Goal: Information Seeking & Learning: Check status

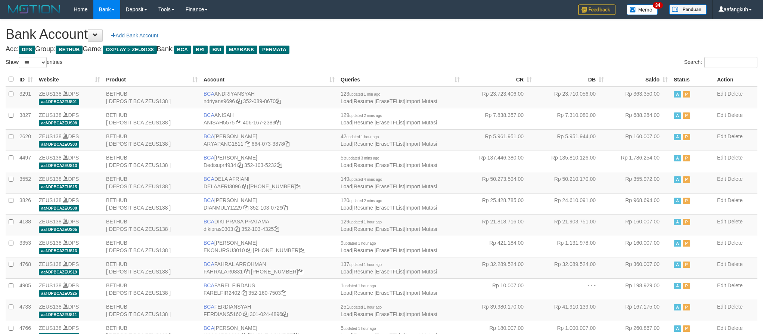
select select "***"
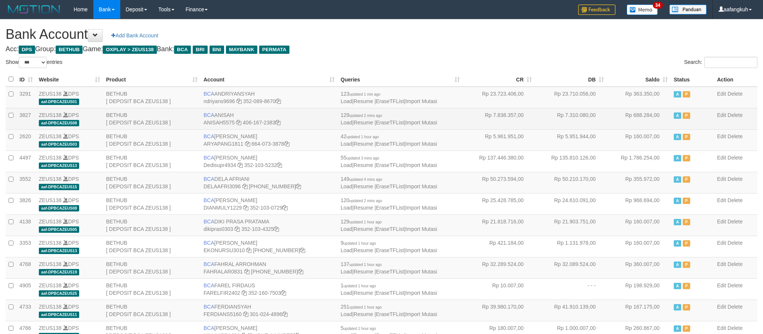
click at [647, 122] on td "Rp 688.284,00" at bounding box center [639, 118] width 64 height 21
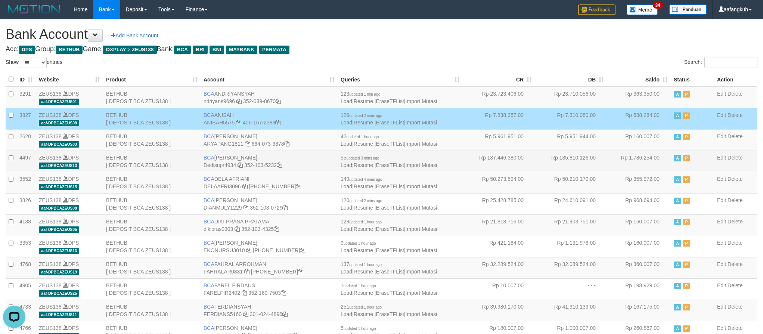
click at [635, 160] on td "Rp 1.786.254,00" at bounding box center [639, 160] width 64 height 21
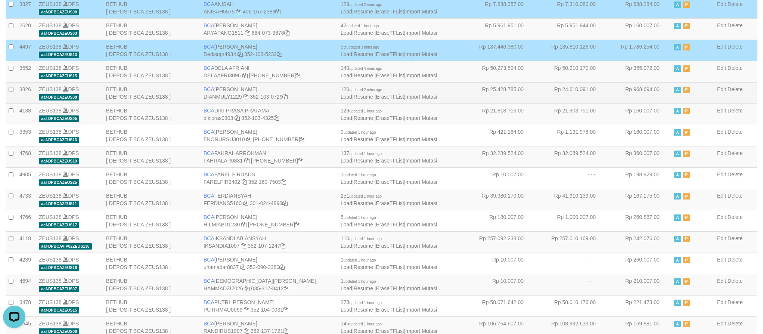
scroll to position [112, 0]
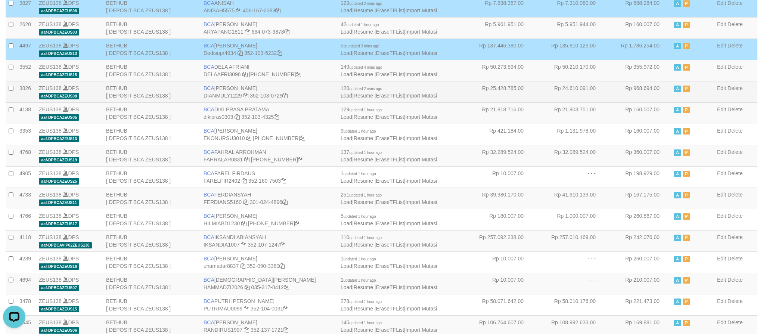
click at [631, 93] on td "Rp 968.694,00" at bounding box center [639, 91] width 64 height 21
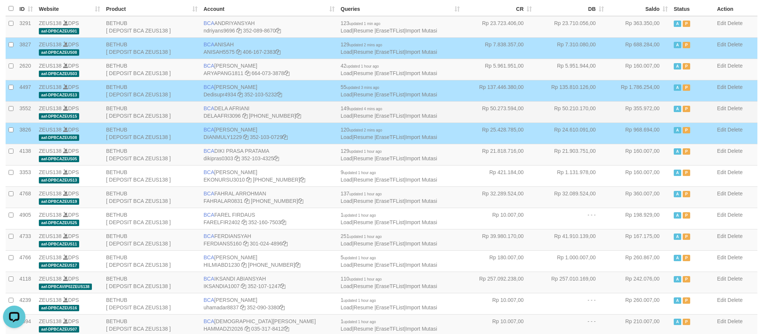
scroll to position [0, 0]
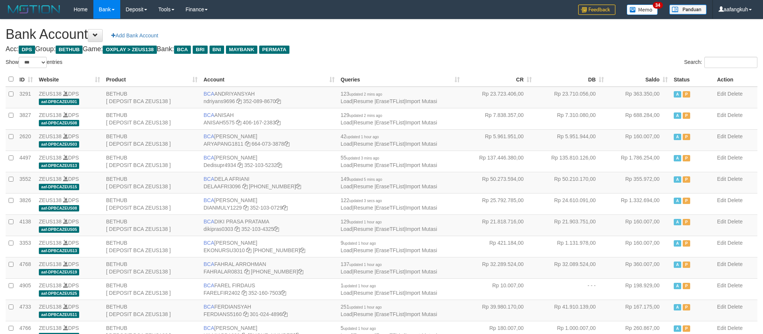
select select "***"
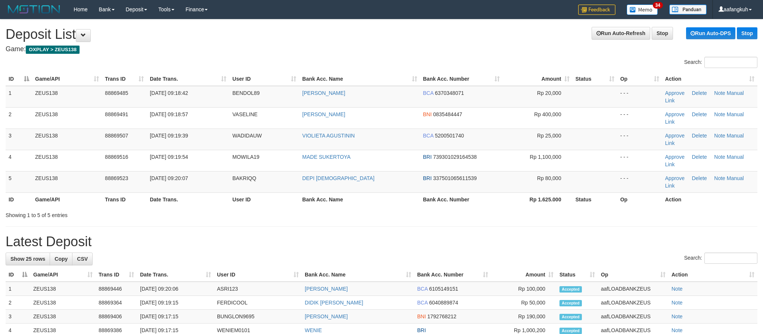
click at [479, 29] on h1 "Run Auto-Refresh Stop Run Auto-DPS Stop Deposit List" at bounding box center [382, 34] width 752 height 15
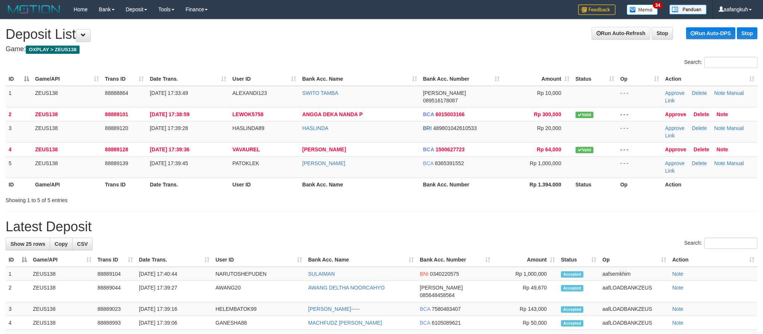
click at [466, 34] on h1 "Run Auto-Refresh Stop Run Auto-DPS Stop Deposit List" at bounding box center [382, 34] width 752 height 15
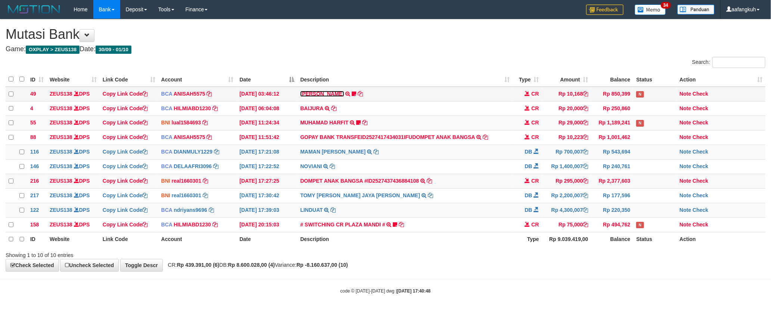
click at [316, 92] on link "[PERSON_NAME]" at bounding box center [322, 94] width 44 height 6
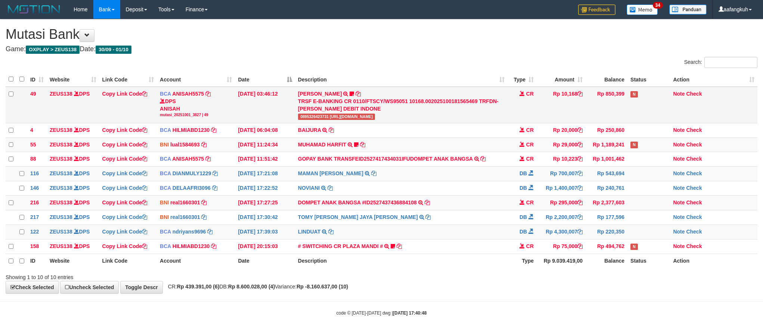
click at [307, 118] on span "0895326423731 [URL][DOMAIN_NAME]" at bounding box center [336, 117] width 77 height 6
click at [307, 117] on span "0895326423731 [URL][DOMAIN_NAME]" at bounding box center [336, 117] width 77 height 6
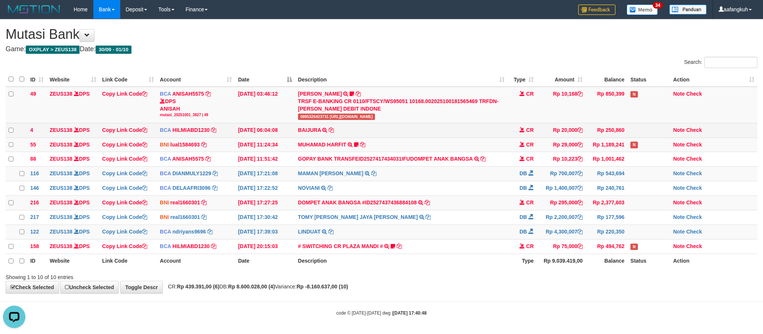
click at [314, 137] on td "BAIJURA TRSF E-BANKING CR 0110/FTSCY/WS95051 20000.002025100191215388 TRFDN-BAI…" at bounding box center [401, 130] width 212 height 15
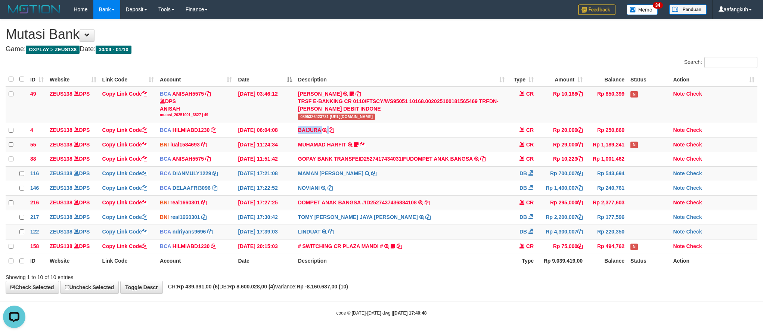
copy td "BAIJURA"
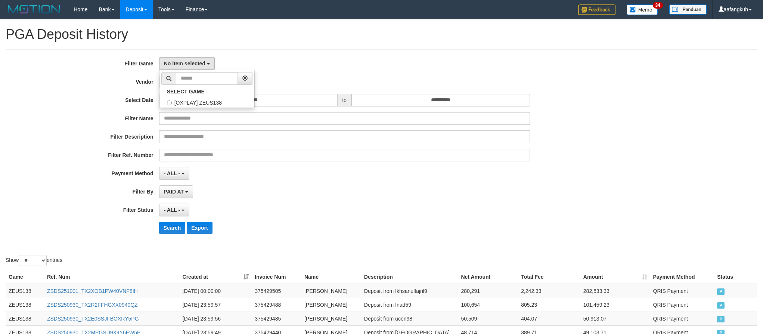
select select "**********"
select select "*"
click at [193, 100] on label "[OXPLAY] ZEUS138" at bounding box center [206, 101] width 95 height 11
click at [333, 55] on div "**********" at bounding box center [382, 148] width 752 height 198
click at [177, 203] on div "**********" at bounding box center [318, 148] width 636 height 182
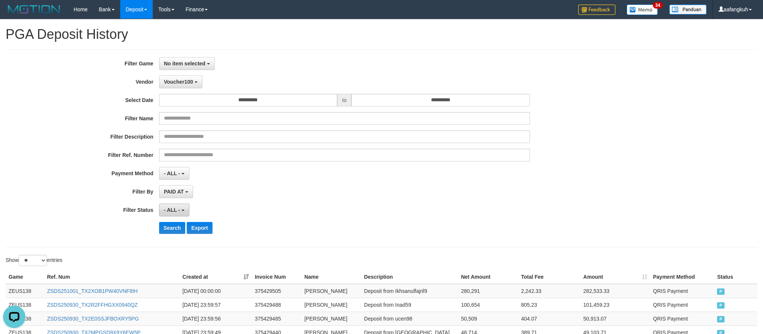
click at [176, 213] on span "- ALL -" at bounding box center [172, 210] width 16 height 6
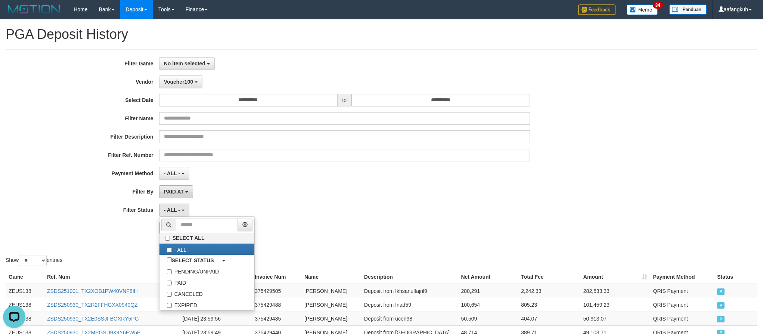
click at [180, 192] on span "PAID AT" at bounding box center [174, 192] width 20 height 6
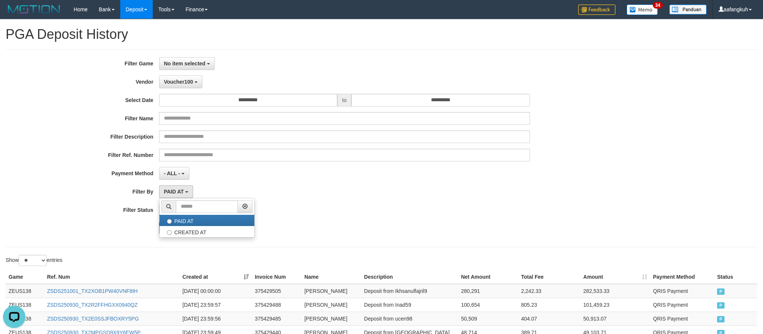
click at [269, 194] on div "PAID AT PAID AT CREATED AT" at bounding box center [344, 191] width 371 height 13
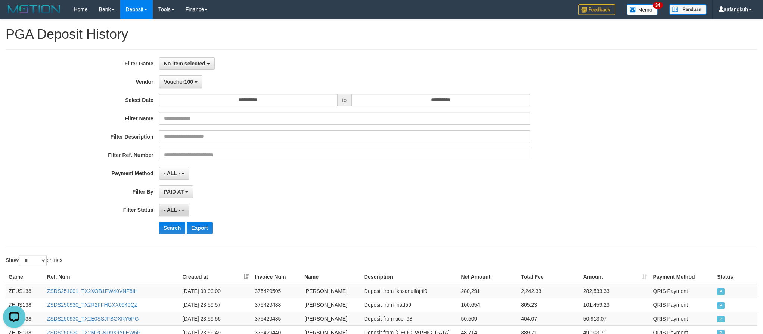
click at [173, 205] on button "- ALL -" at bounding box center [174, 209] width 30 height 13
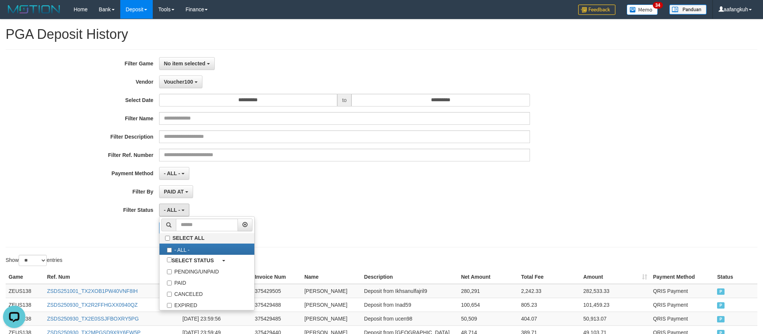
click at [225, 194] on div "PAID AT PAID AT CREATED AT" at bounding box center [344, 191] width 371 height 13
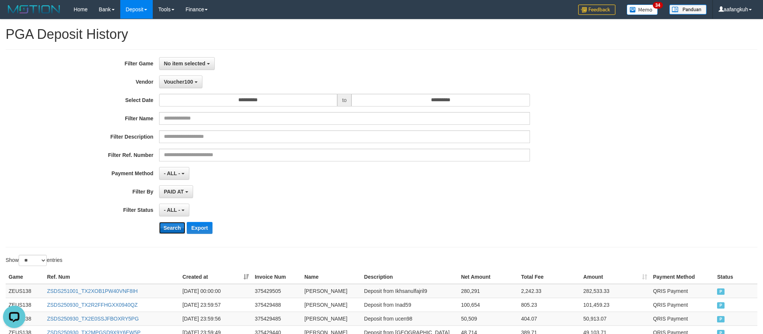
click at [161, 231] on button "Search" at bounding box center [172, 228] width 27 height 12
click at [183, 75] on div "**********" at bounding box center [318, 148] width 636 height 182
click at [187, 88] on button "Voucher100" at bounding box center [180, 81] width 43 height 13
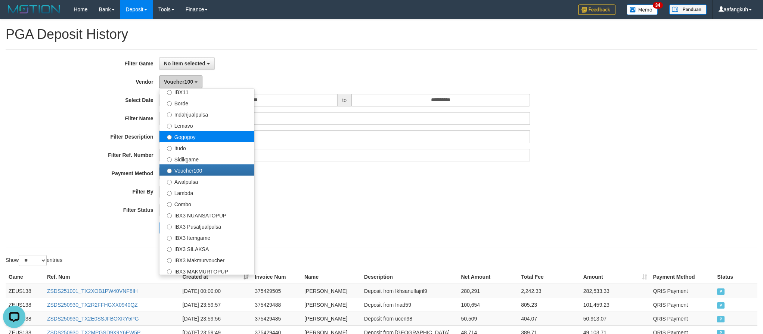
scroll to position [278, 0]
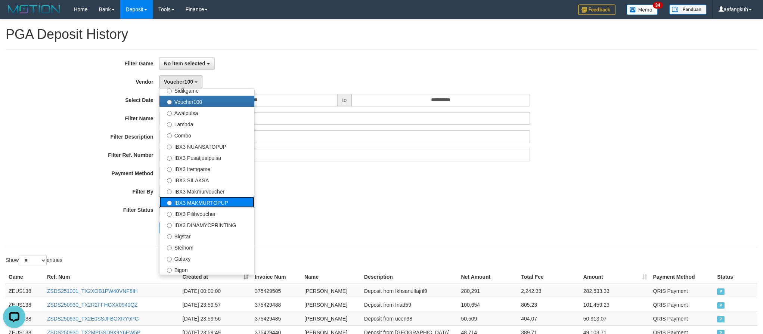
click at [220, 200] on label "IBX3 MAKMURTOPUP" at bounding box center [206, 201] width 95 height 11
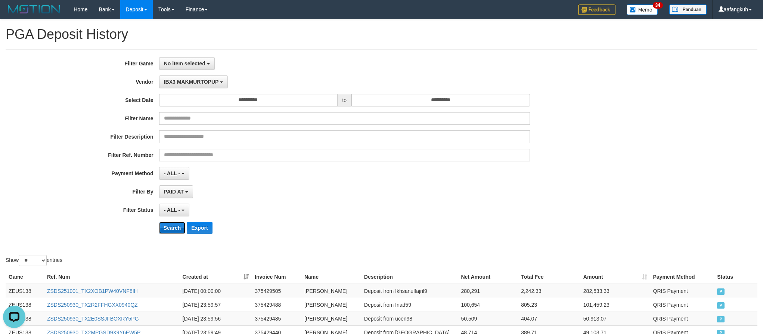
click at [170, 227] on button "Search" at bounding box center [172, 228] width 27 height 12
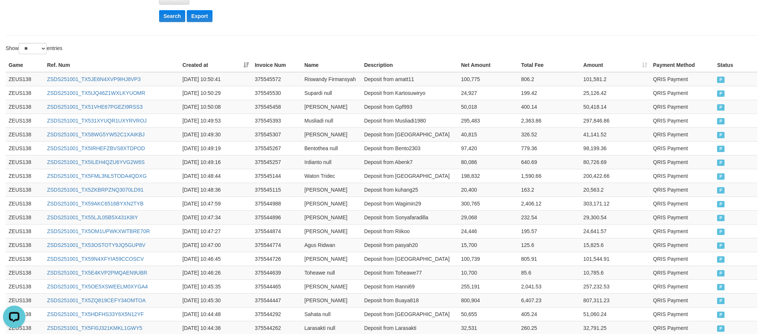
scroll to position [0, 0]
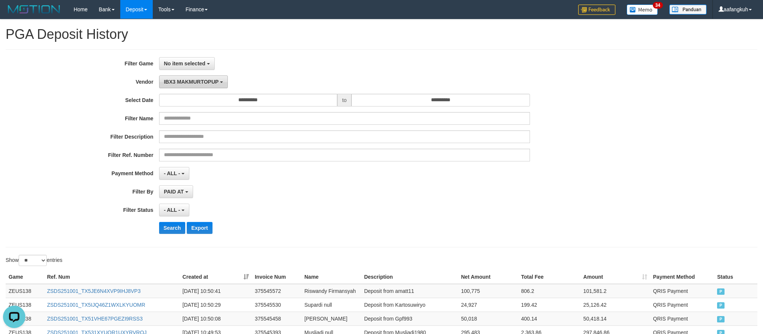
drag, startPoint x: 188, startPoint y: 79, endPoint x: 190, endPoint y: 83, distance: 4.4
click at [189, 79] on span "IBX3 MAKMURTOPUP" at bounding box center [191, 82] width 55 height 6
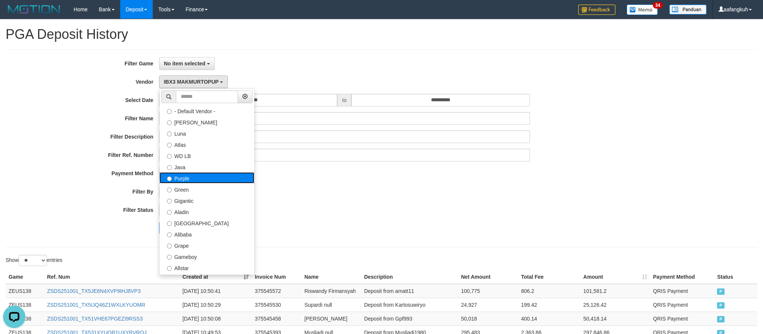
click at [192, 181] on label "Purple" at bounding box center [206, 177] width 95 height 11
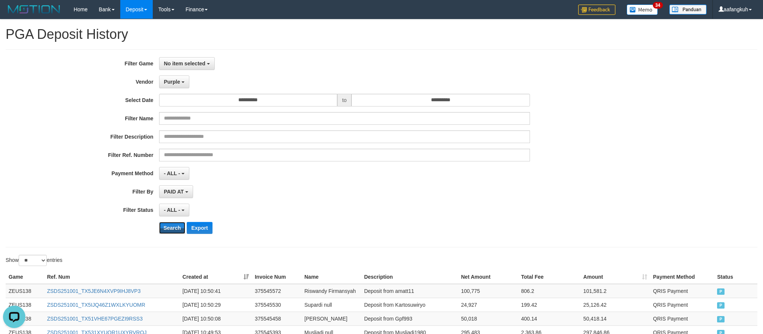
drag, startPoint x: 168, startPoint y: 232, endPoint x: 197, endPoint y: 212, distance: 35.4
click at [168, 232] on button "Search" at bounding box center [172, 228] width 27 height 12
click at [186, 88] on button "Purple" at bounding box center [174, 81] width 30 height 13
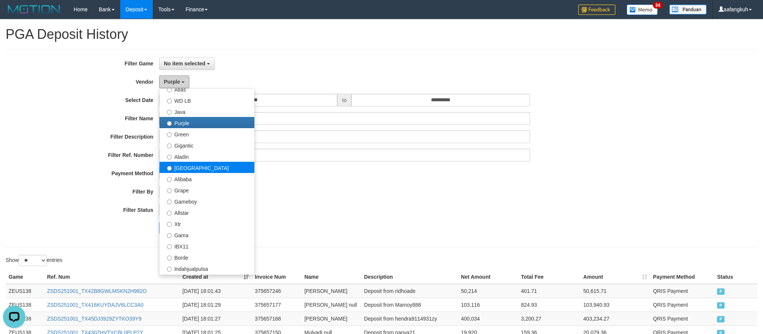
scroll to position [56, 0]
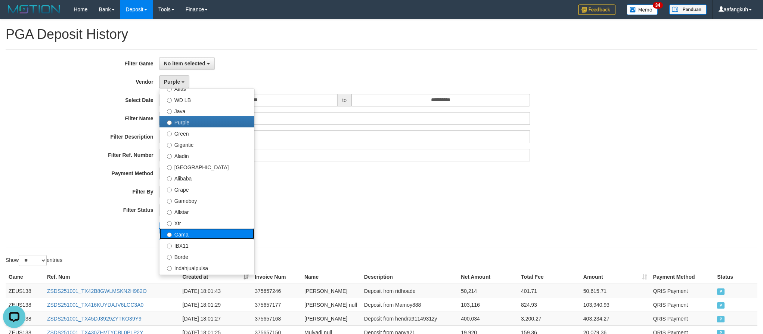
click at [194, 234] on label "Gama" at bounding box center [206, 233] width 95 height 11
select select "**********"
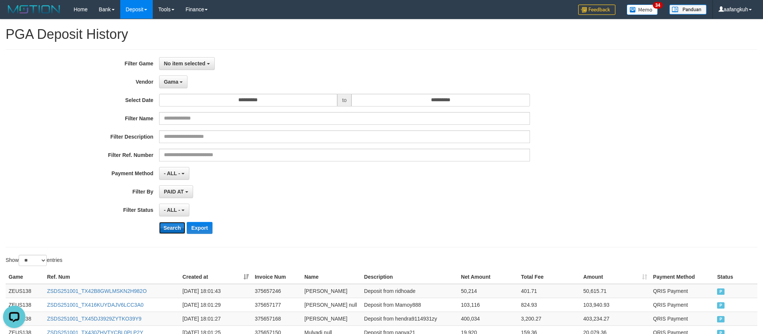
click at [164, 230] on button "Search" at bounding box center [172, 228] width 27 height 12
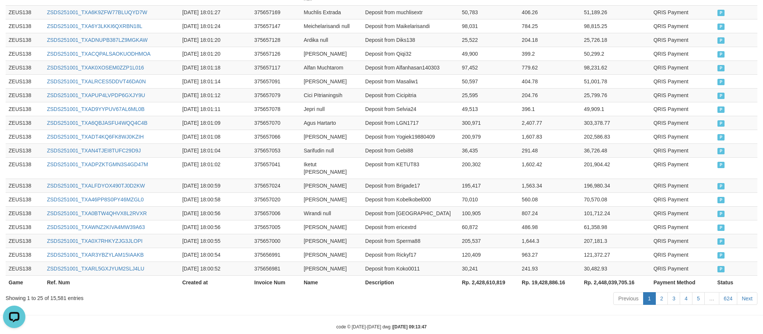
scroll to position [391, 0]
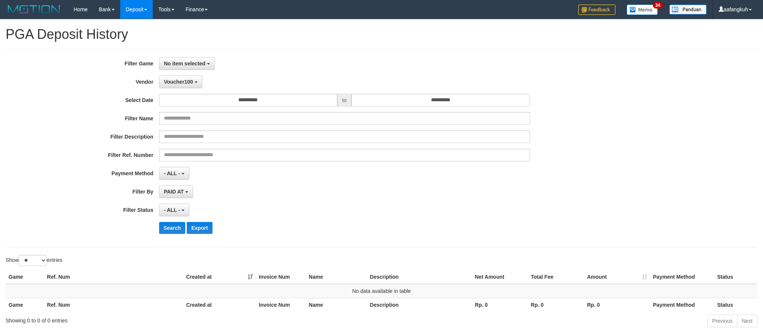
select select "**********"
select select "*"
click at [181, 83] on span "Voucher100" at bounding box center [178, 82] width 29 height 6
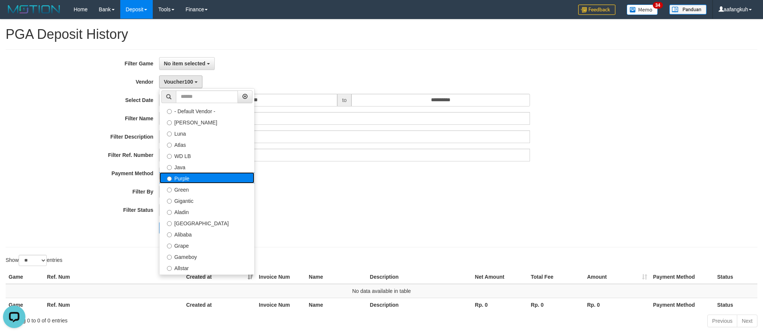
click at [192, 180] on label "Purple" at bounding box center [206, 177] width 95 height 11
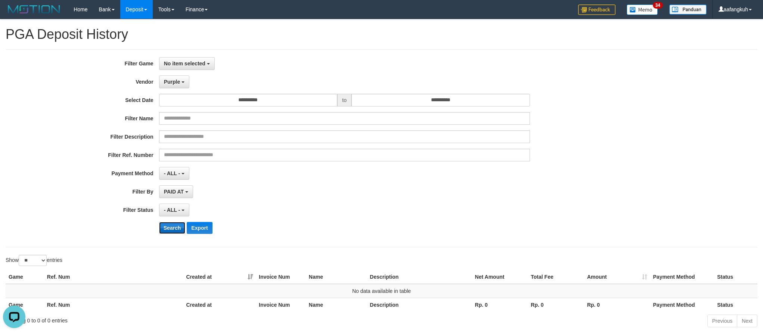
click at [168, 228] on button "Search" at bounding box center [172, 228] width 27 height 12
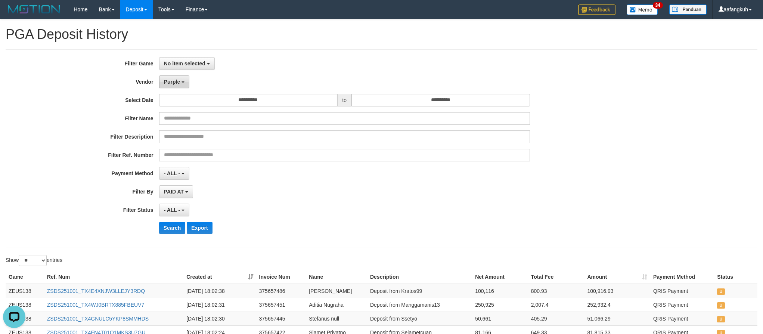
click at [177, 83] on span "Purple" at bounding box center [172, 82] width 16 height 6
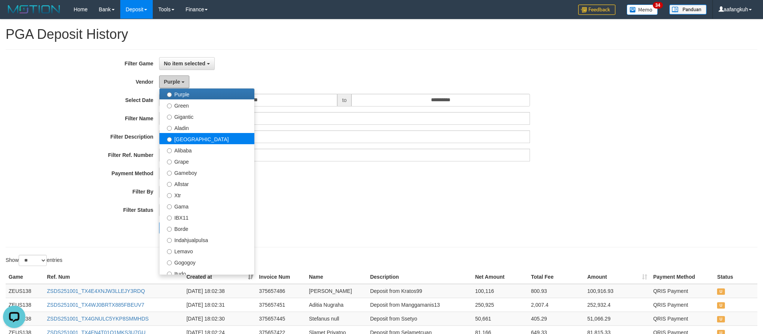
scroll to position [112, 0]
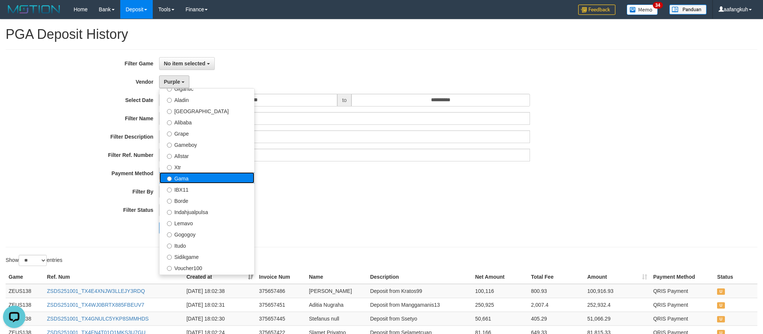
click at [193, 178] on label "Gama" at bounding box center [206, 177] width 95 height 11
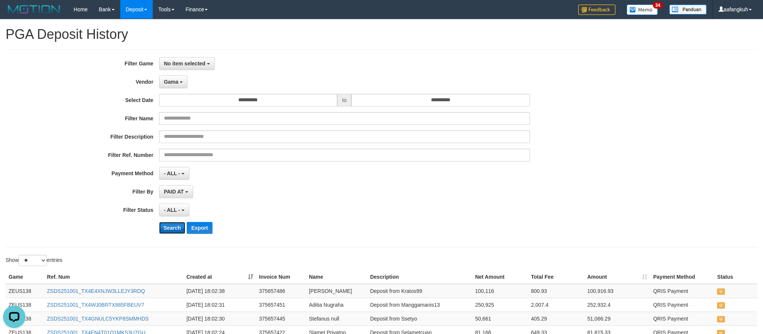
click at [168, 223] on button "Search" at bounding box center [172, 228] width 27 height 12
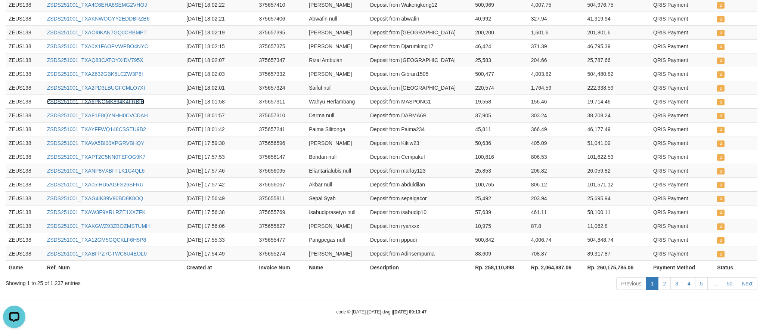
scroll to position [0, 0]
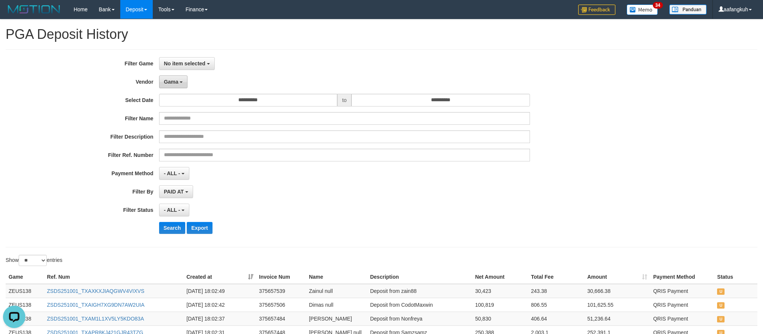
click at [174, 80] on span "Gama" at bounding box center [171, 82] width 15 height 6
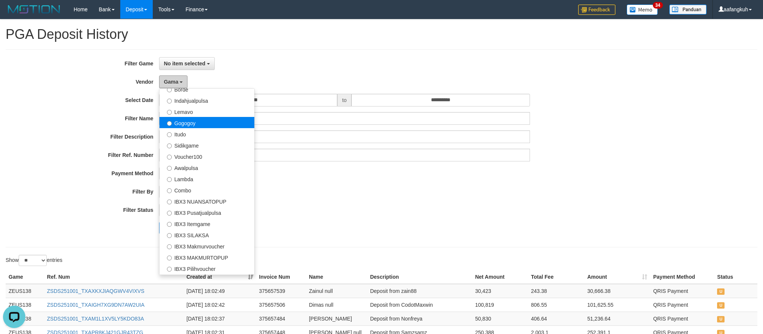
scroll to position [166, 0]
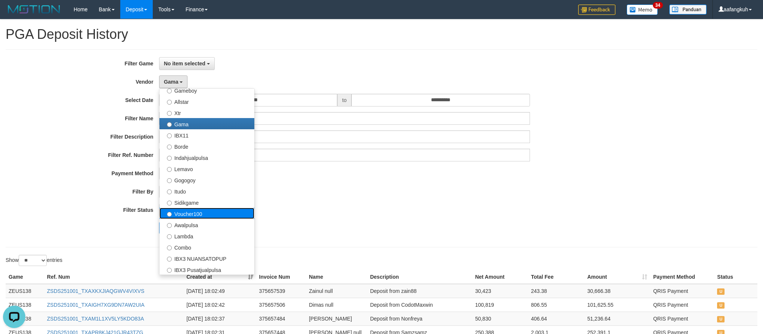
click at [204, 210] on label "Voucher100" at bounding box center [206, 213] width 95 height 11
select select "**********"
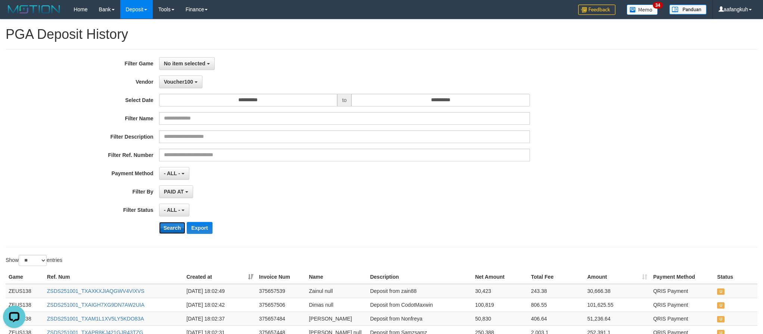
click at [171, 231] on button "Search" at bounding box center [172, 228] width 27 height 12
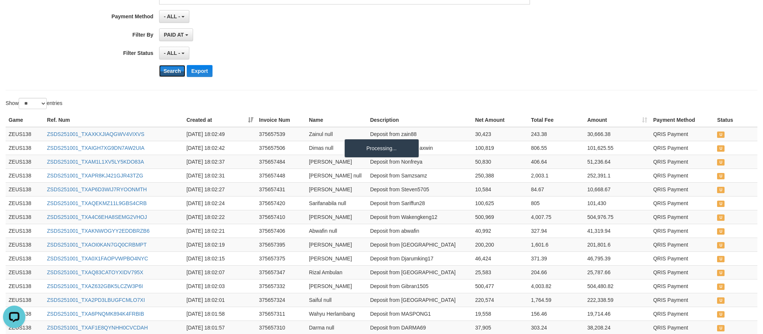
scroll to position [41, 0]
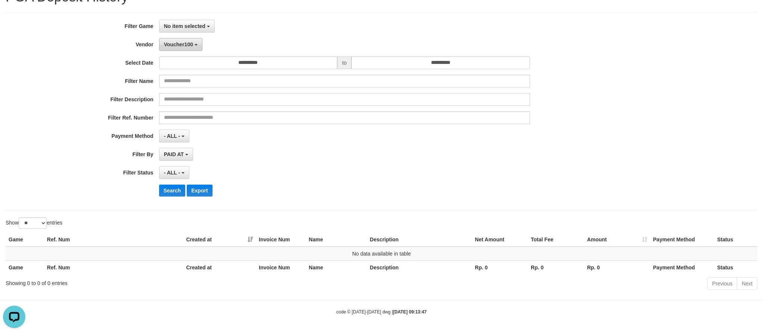
click at [190, 41] on span "Voucher100" at bounding box center [178, 44] width 29 height 6
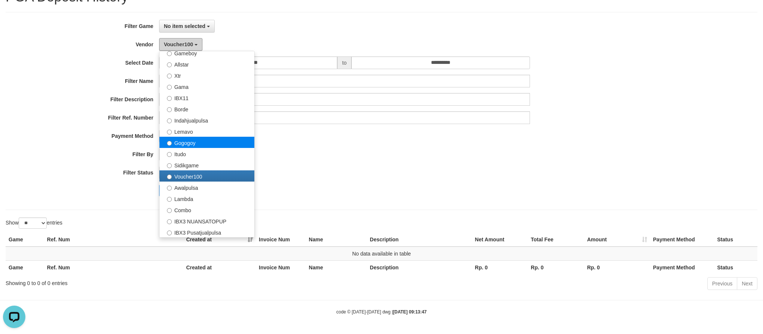
scroll to position [278, 0]
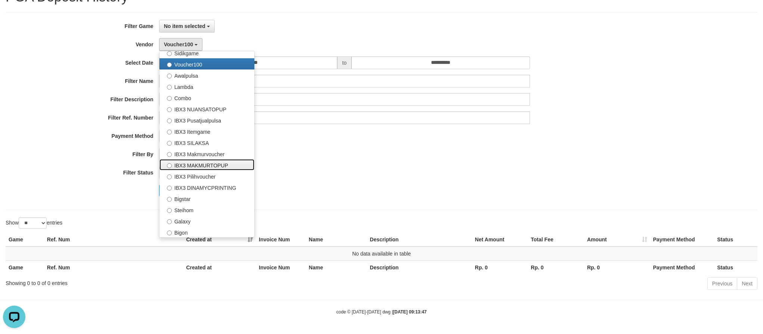
click at [215, 162] on label "IBX3 MAKMURTOPUP" at bounding box center [206, 164] width 95 height 11
select select "**********"
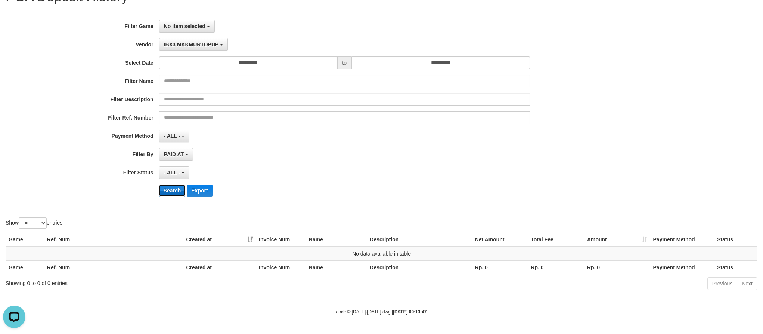
click at [171, 187] on button "Search" at bounding box center [172, 190] width 27 height 12
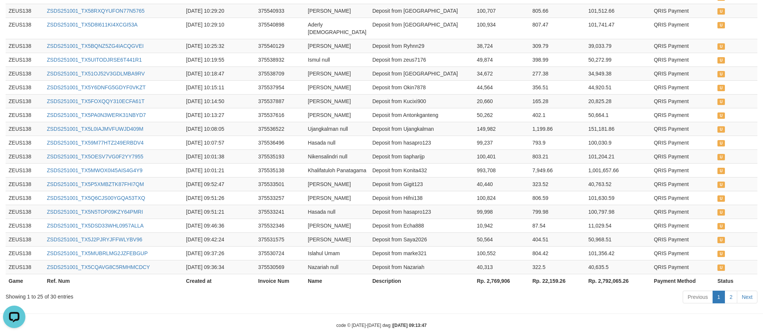
scroll to position [383, 0]
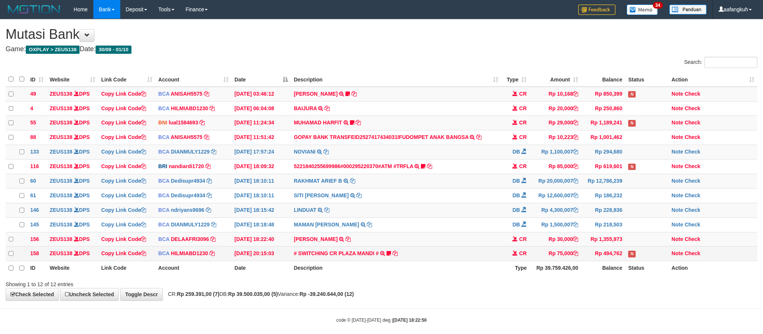
click at [343, 261] on td "# SWITCHING CR PLAZA MANDI # SWITCHING CR TRF TUPARDI 008 PLAZA MANDI 185000420…" at bounding box center [396, 253] width 211 height 15
click at [521, 28] on h1 "Mutasi Bank" at bounding box center [382, 34] width 752 height 15
